Goal: Task Accomplishment & Management: Complete application form

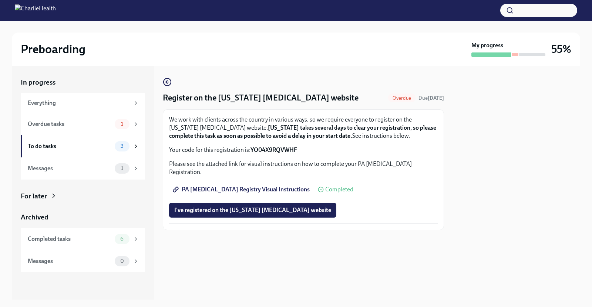
drag, startPoint x: 252, startPoint y: 148, endPoint x: 292, endPoint y: 147, distance: 40.0
click at [289, 153] on strong "YO04X9RQVWHF" at bounding box center [273, 150] width 47 height 7
drag, startPoint x: 295, startPoint y: 148, endPoint x: 249, endPoint y: 149, distance: 45.2
click at [252, 149] on strong "YO04X9RQVWHF" at bounding box center [273, 150] width 47 height 7
click at [249, 149] on p "Your code for this registration is: YO04X9RQVWHF" at bounding box center [303, 150] width 269 height 8
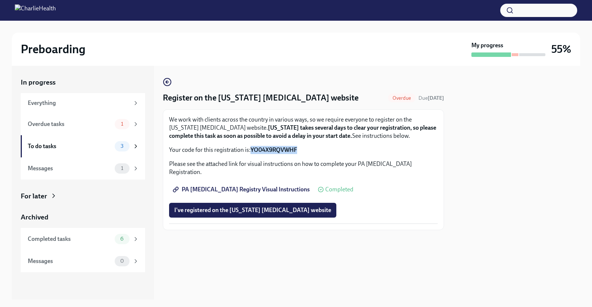
drag, startPoint x: 252, startPoint y: 150, endPoint x: 304, endPoint y: 152, distance: 52.2
click at [304, 152] on p "Your code for this registration is: YO04X9RQVWHF" at bounding box center [303, 150] width 269 height 8
copy strong "YO04X9RQVWHF"
click at [295, 207] on span "I've registered on the [US_STATE] [MEDICAL_DATA] website" at bounding box center [252, 210] width 157 height 7
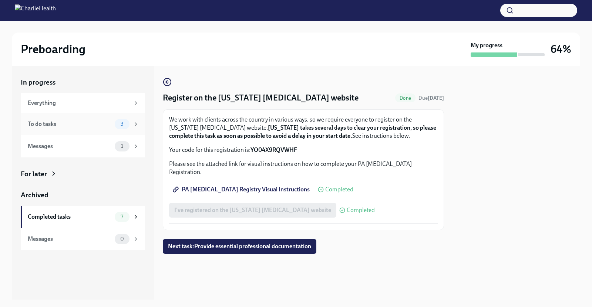
click at [78, 127] on div "To do tasks" at bounding box center [70, 124] width 84 height 8
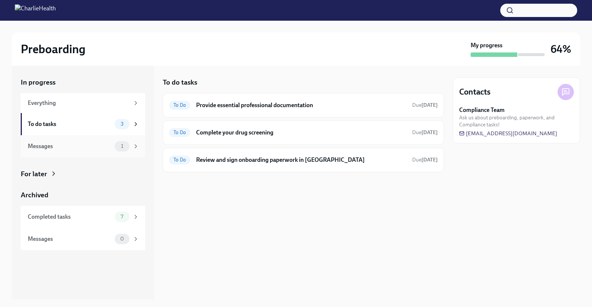
click at [73, 149] on div "Messages" at bounding box center [70, 146] width 84 height 8
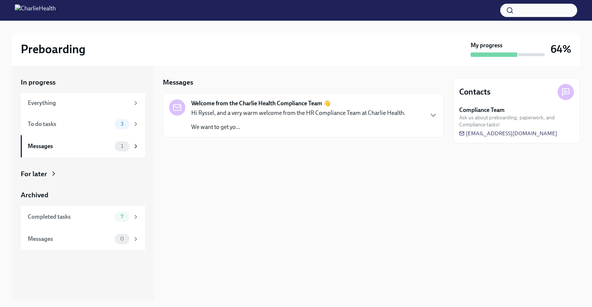
click at [309, 120] on div "Hi Ryssel, and a very warm welcome from the HR Compliance Team at Charlie Healt…" at bounding box center [298, 120] width 214 height 22
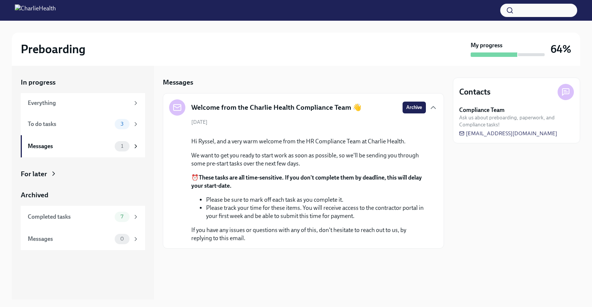
scroll to position [40, 0]
click at [77, 132] on div "To do tasks 3" at bounding box center [83, 124] width 124 height 22
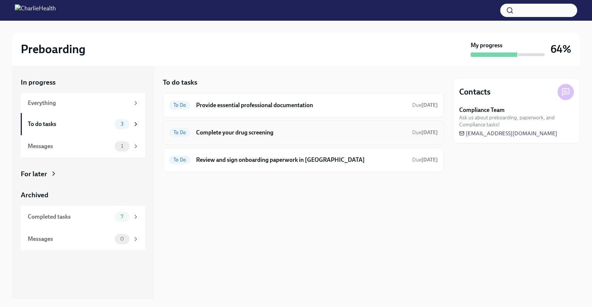
click at [252, 137] on div "To Do Complete your drug screening Due [DATE]" at bounding box center [303, 133] width 269 height 12
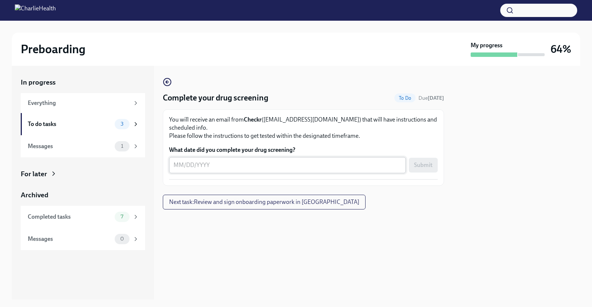
click at [172, 158] on div "x ​" at bounding box center [287, 165] width 237 height 16
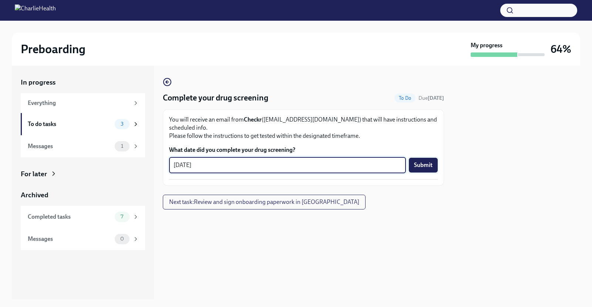
type textarea "[DATE]"
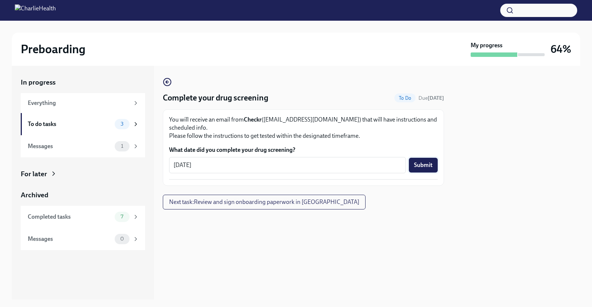
click at [427, 162] on span "Submit" at bounding box center [423, 165] width 18 height 7
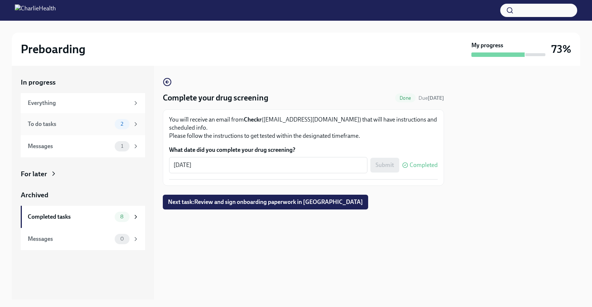
click at [56, 127] on div "To do tasks" at bounding box center [70, 124] width 84 height 8
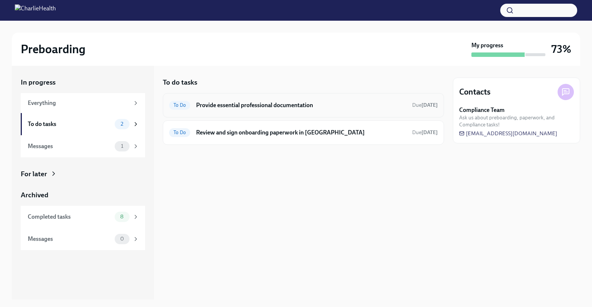
click at [323, 100] on div "To Do Provide essential professional documentation Due [DATE]" at bounding box center [303, 106] width 269 height 12
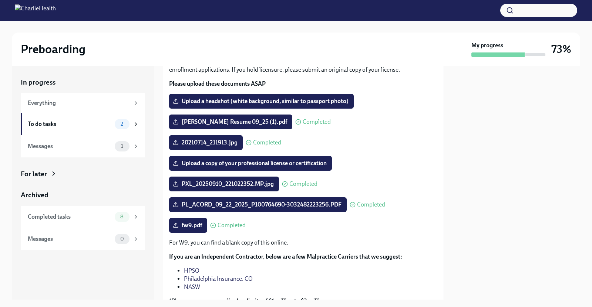
scroll to position [54, 0]
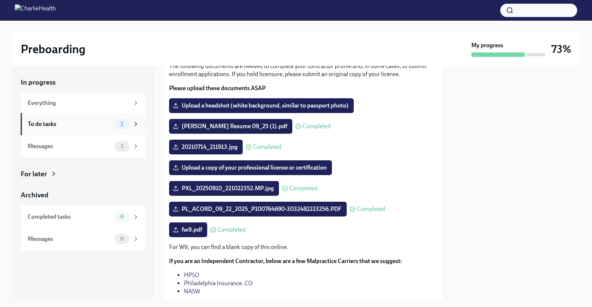
click at [79, 126] on div "To do tasks" at bounding box center [70, 124] width 84 height 8
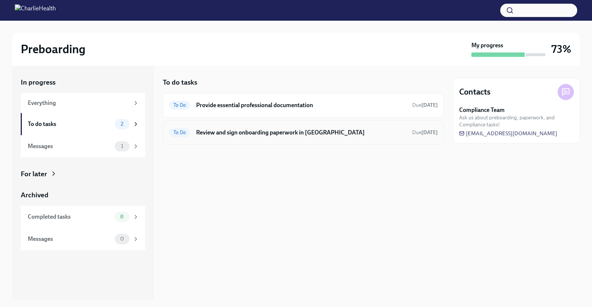
click at [284, 137] on div "To Do Review and sign onboarding paperwork in [GEOGRAPHIC_DATA] Due [DATE]" at bounding box center [303, 133] width 269 height 12
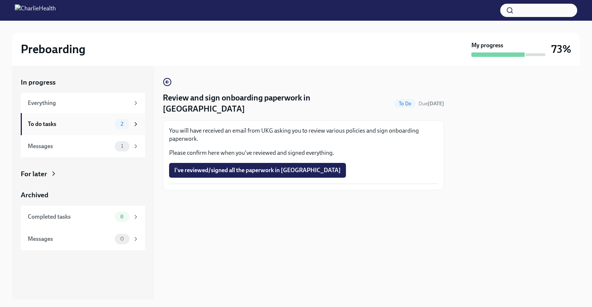
click at [67, 130] on div "To do tasks 2" at bounding box center [83, 124] width 124 height 22
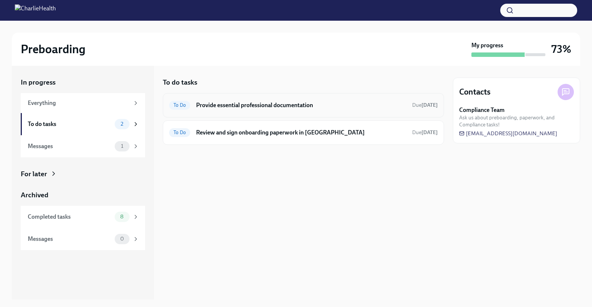
click at [333, 107] on h6 "Provide essential professional documentation" at bounding box center [301, 105] width 210 height 8
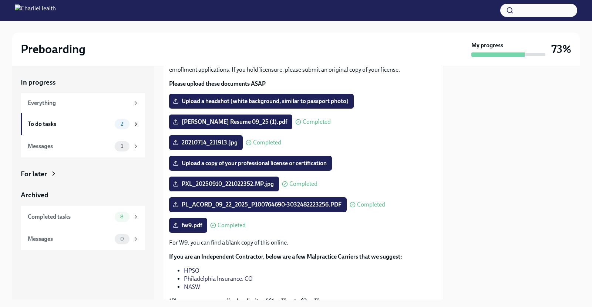
scroll to position [65, 0]
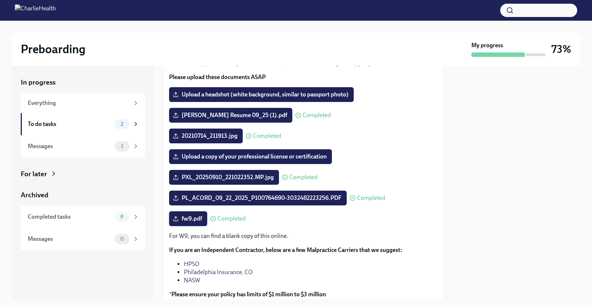
click at [189, 216] on span "fw9.pdf" at bounding box center [188, 218] width 28 height 7
click at [0, 0] on input "fw9.pdf" at bounding box center [0, 0] width 0 height 0
click at [188, 222] on span "fw9.pdf" at bounding box center [188, 218] width 28 height 7
click at [0, 0] on input "fw9.pdf" at bounding box center [0, 0] width 0 height 0
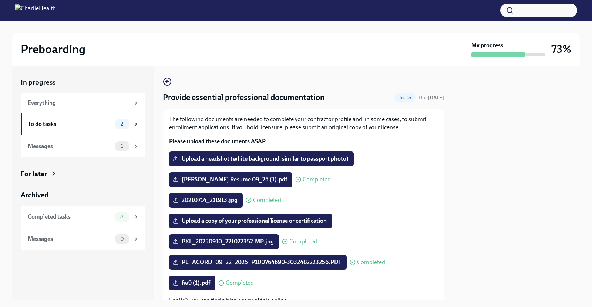
scroll to position [0, 0]
